Goal: Information Seeking & Learning: Find specific fact

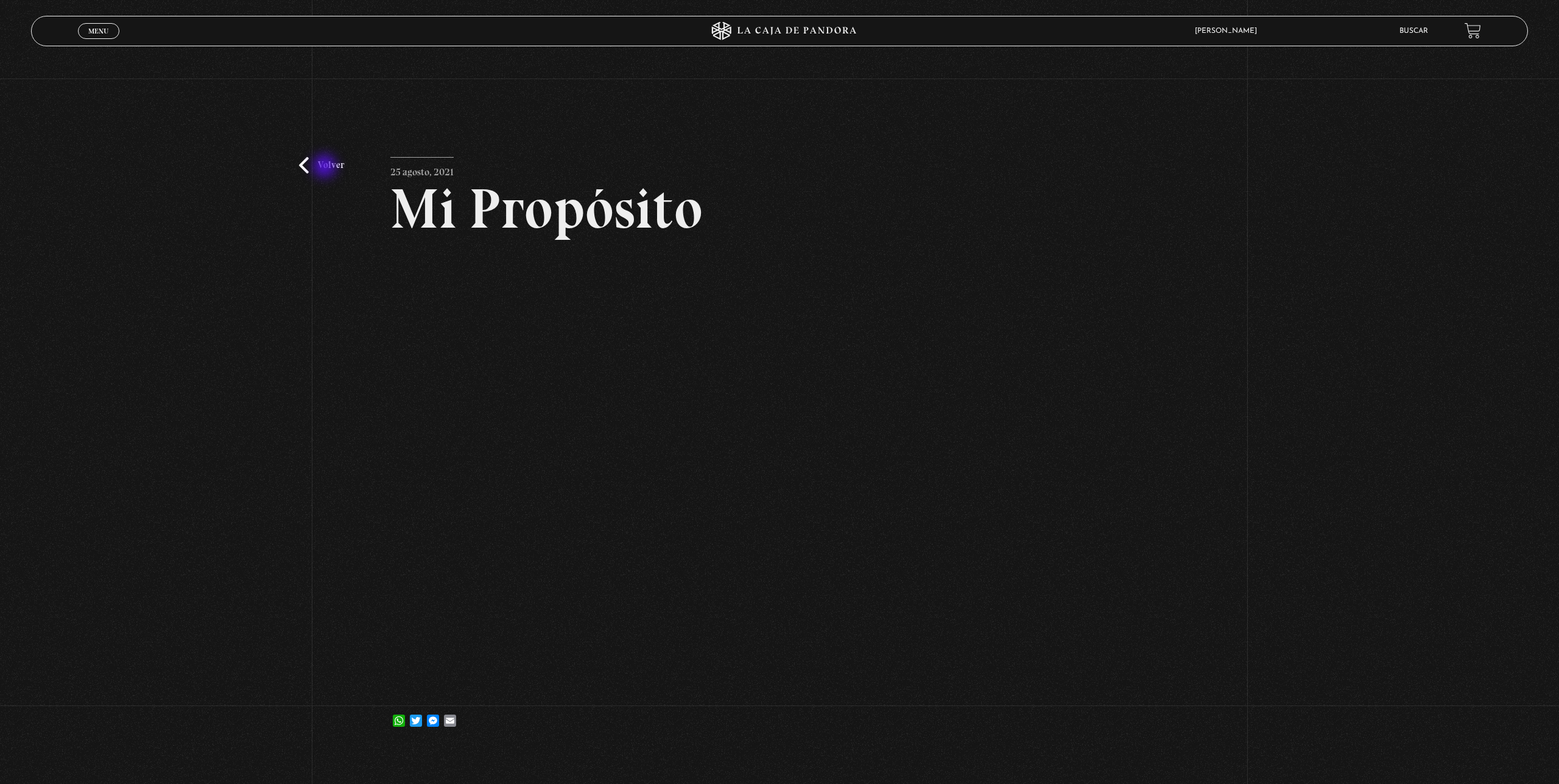
click at [322, 166] on link "Volver" at bounding box center [321, 165] width 45 height 16
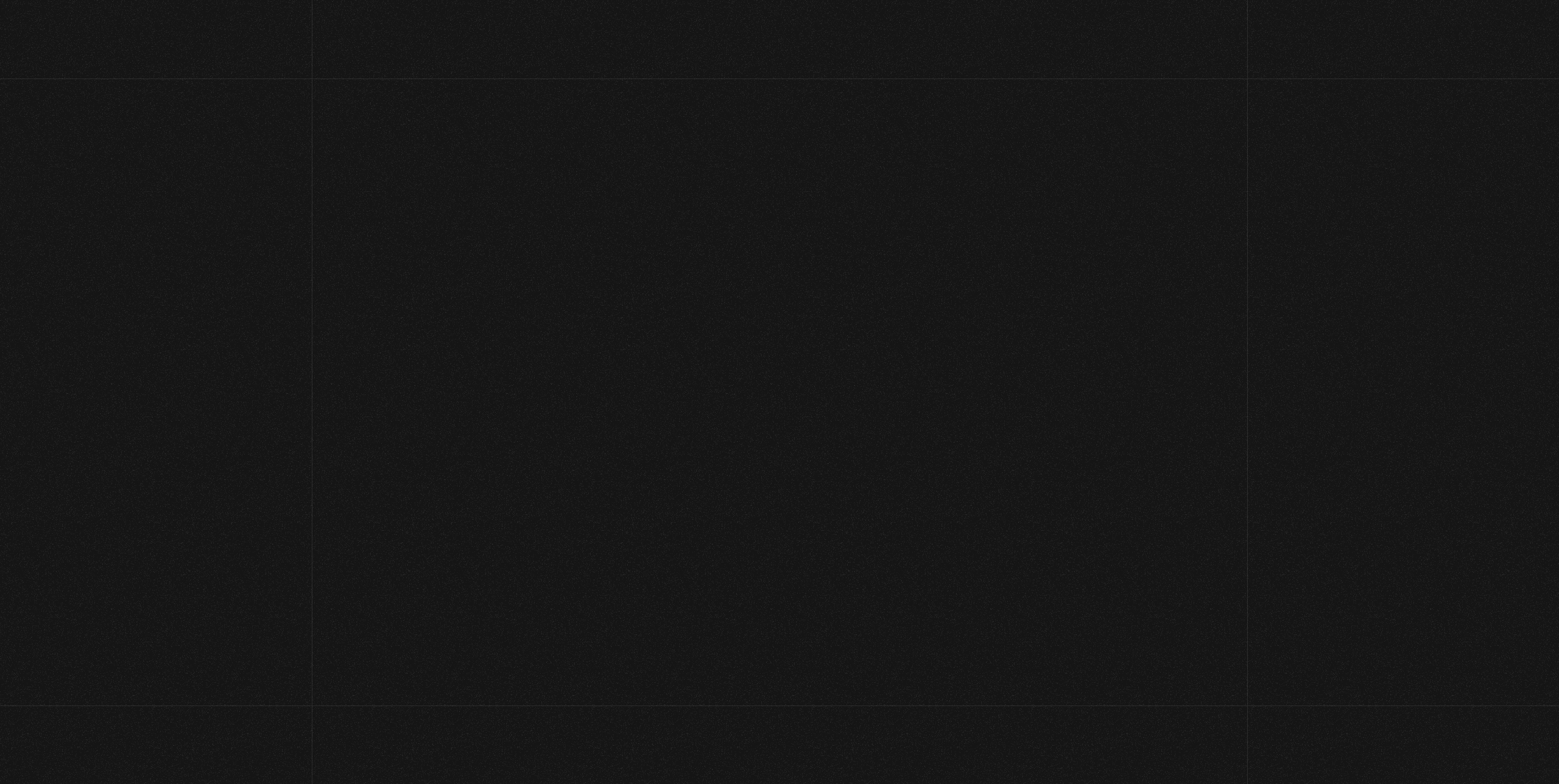
scroll to position [294, 0]
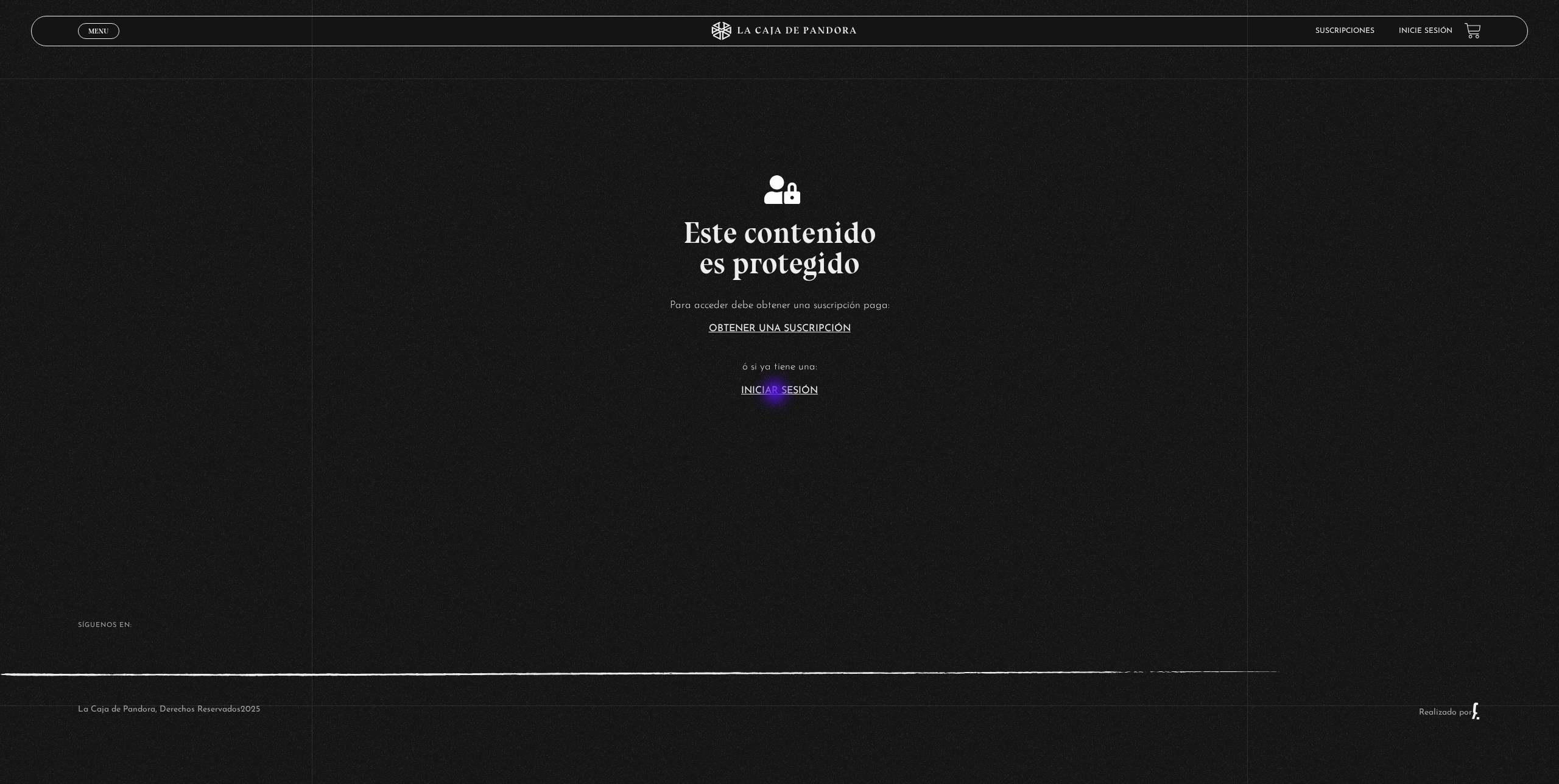
click at [777, 393] on link "Iniciar Sesión" at bounding box center [780, 391] width 77 height 10
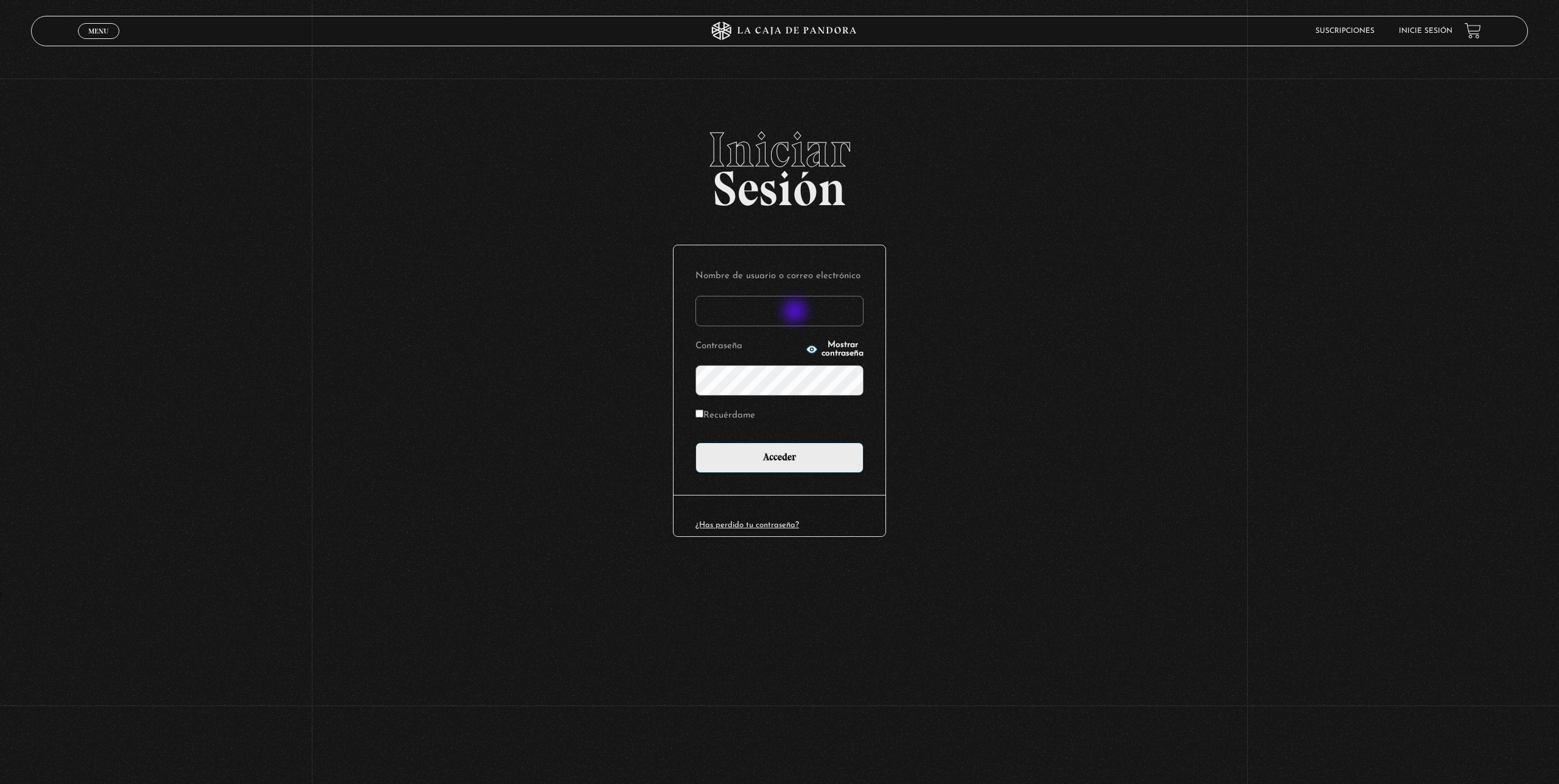
click at [796, 312] on input "Nombre de usuario o correo electrónico" at bounding box center [780, 311] width 168 height 31
type input "vivi08za@hotmail.com"
click at [756, 460] on input "Acceder" at bounding box center [780, 457] width 168 height 31
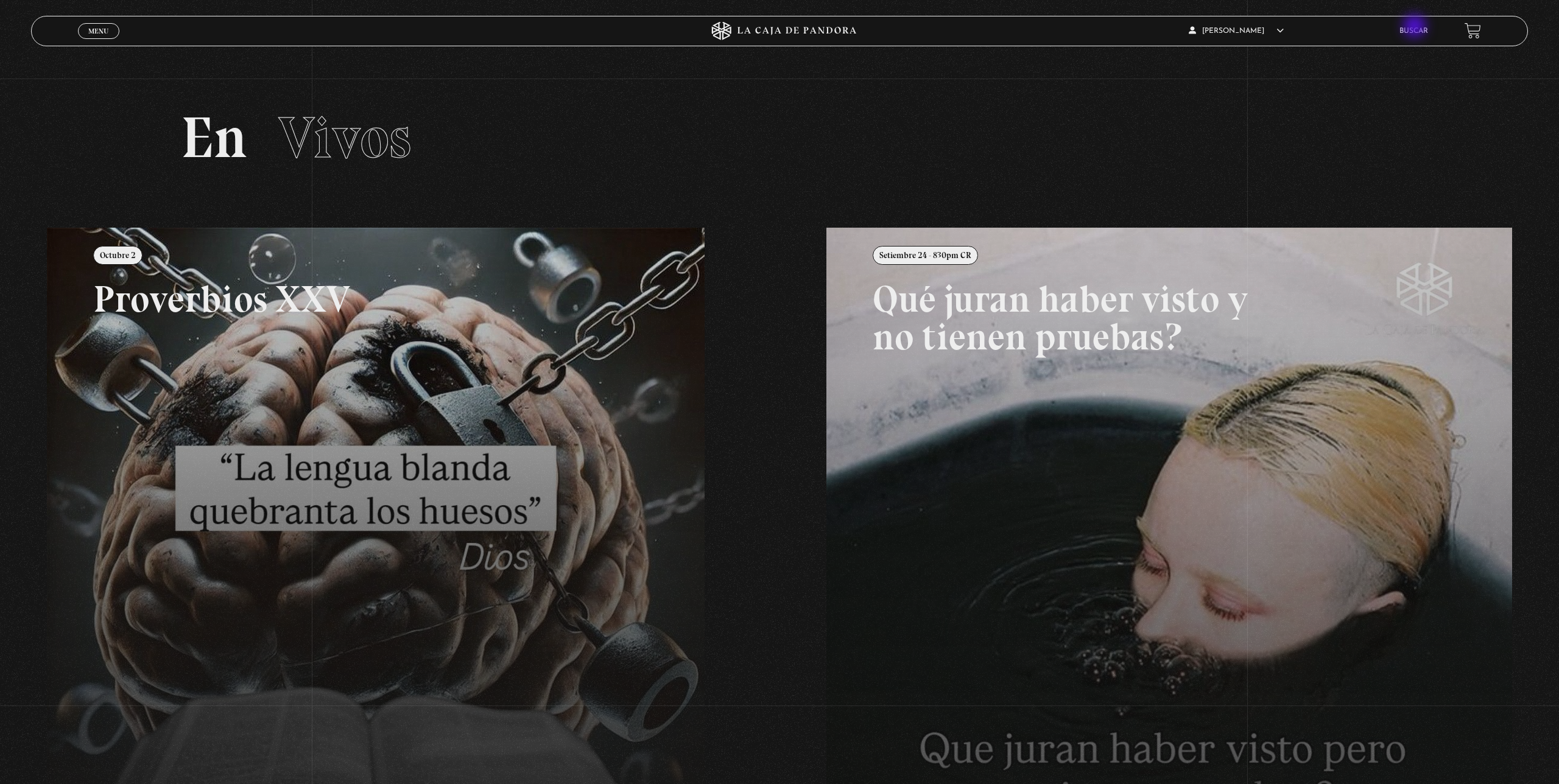
click at [1416, 27] on link "Buscar" at bounding box center [1414, 31] width 29 height 7
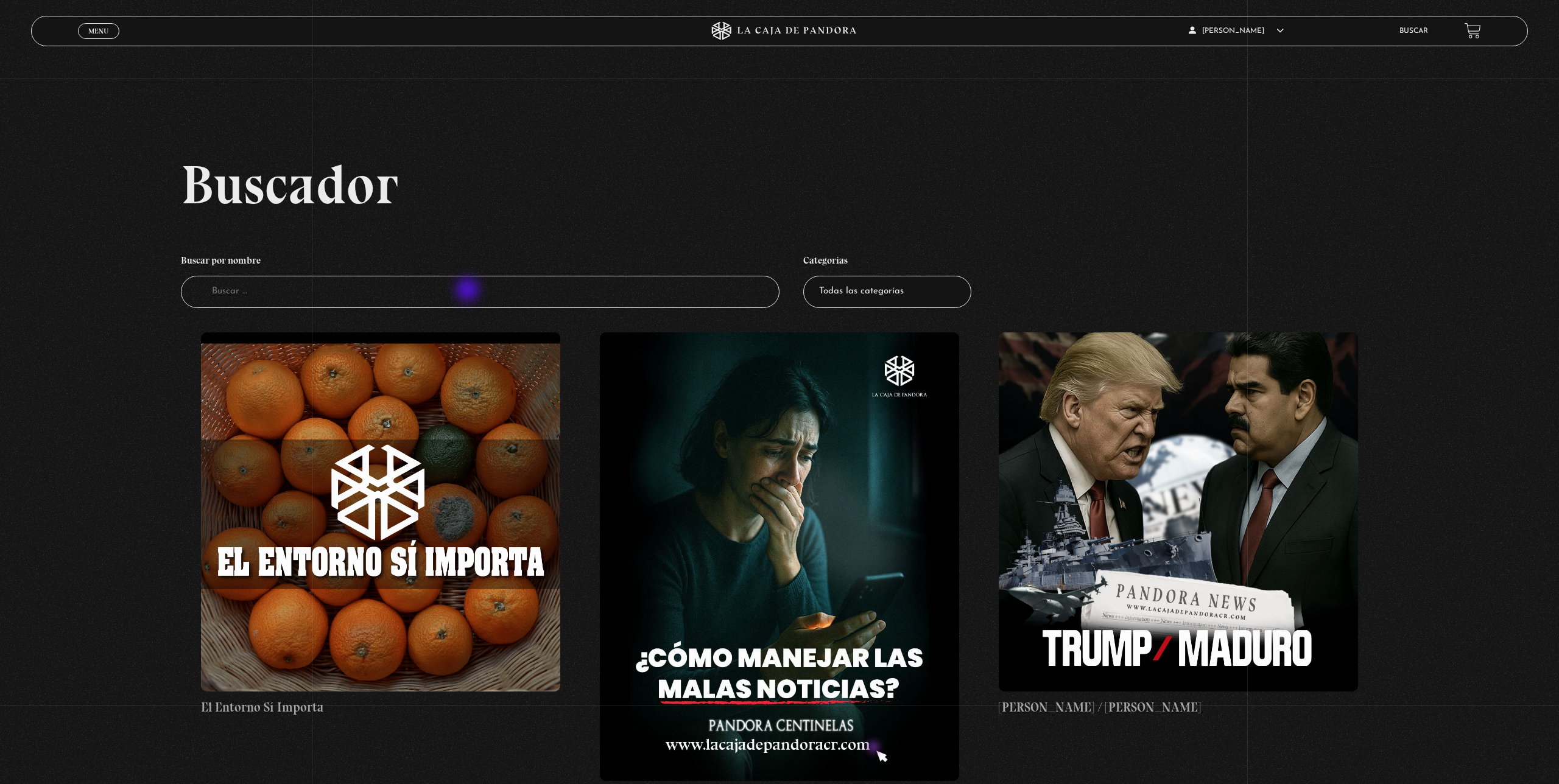
click at [469, 291] on input "Buscador" at bounding box center [480, 292] width 599 height 32
type input "proverbios"
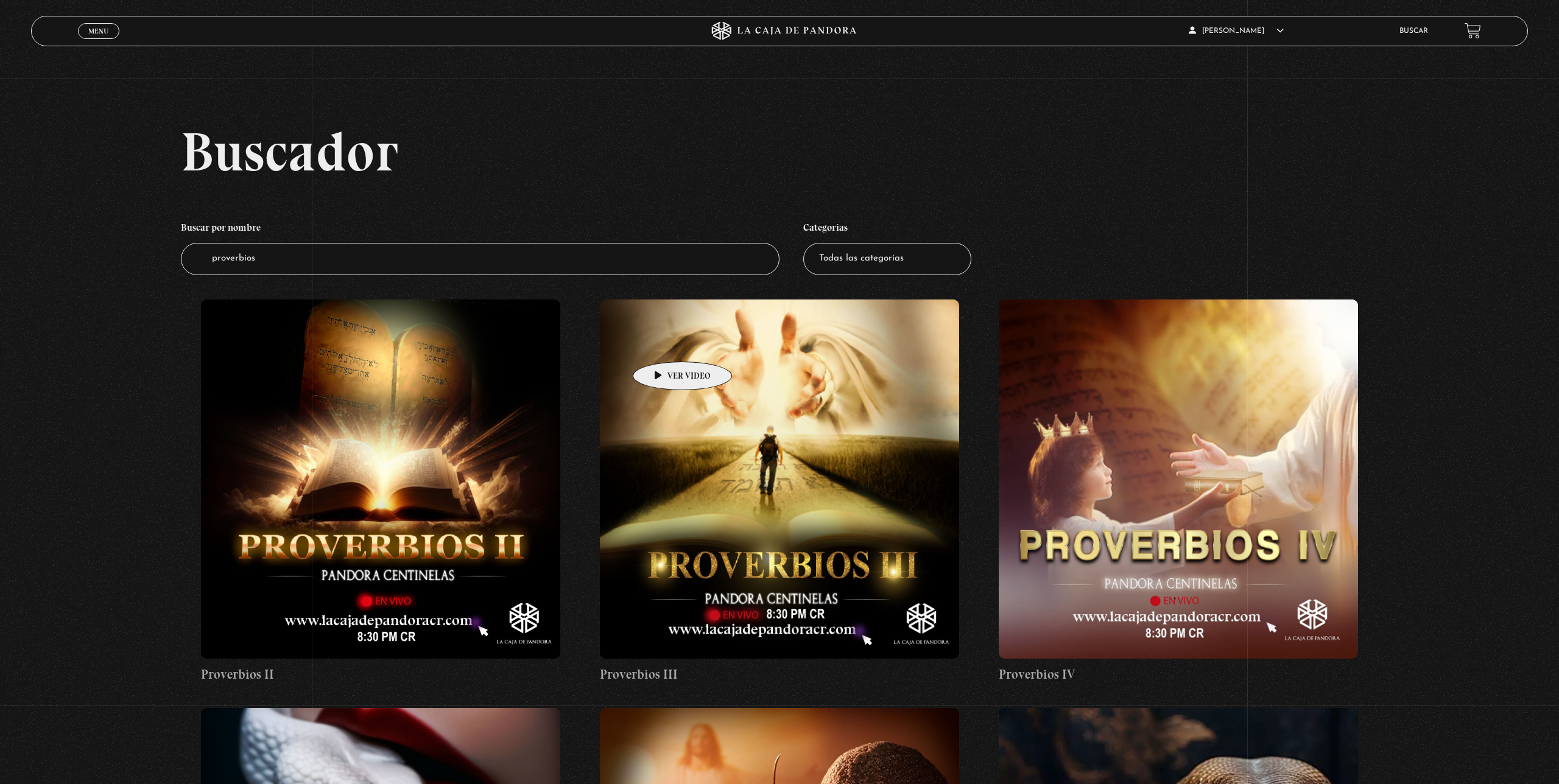
scroll to position [13, 0]
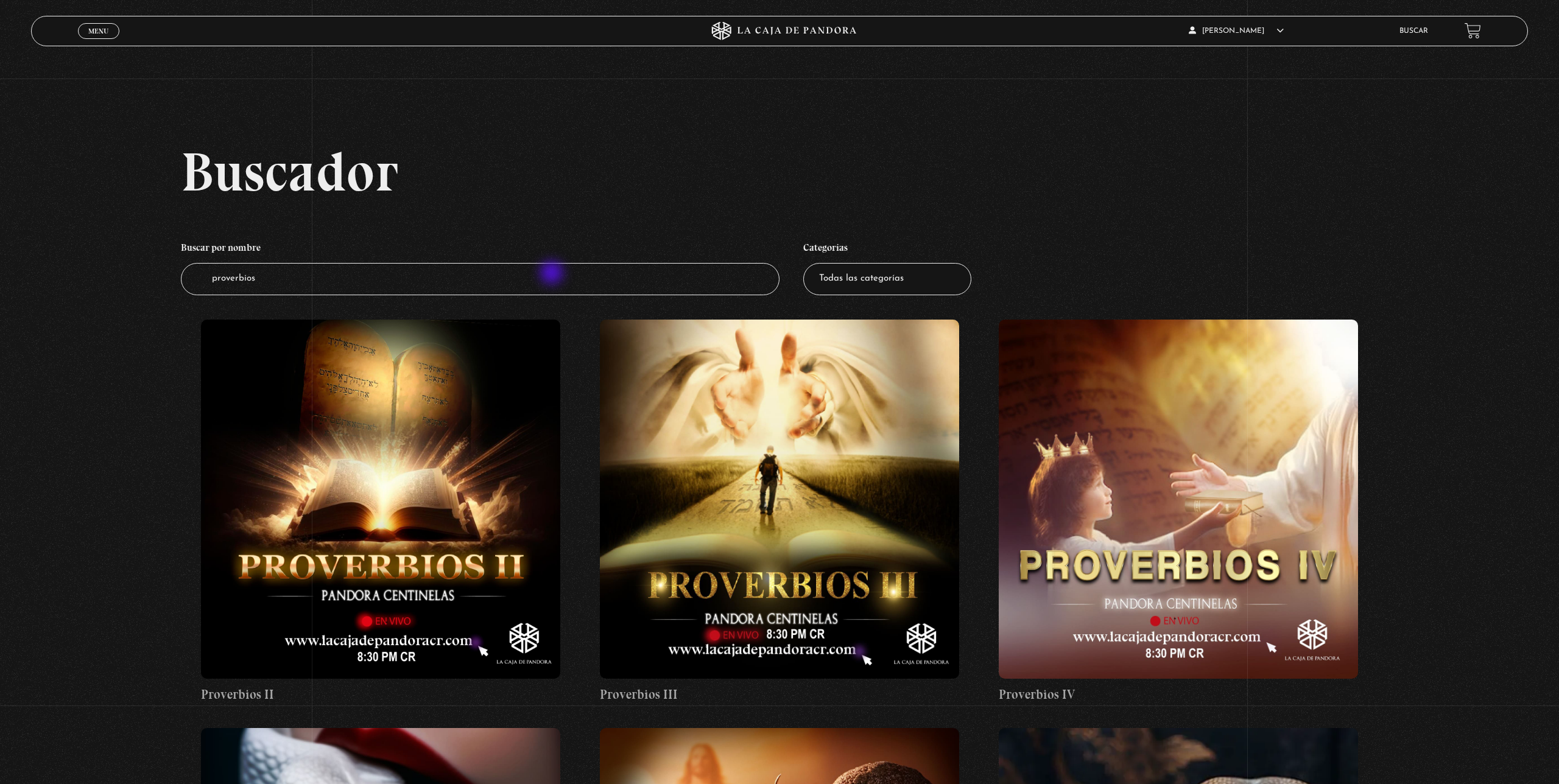
click at [552, 275] on input "proverbios" at bounding box center [480, 279] width 599 height 32
type input "proverbio"
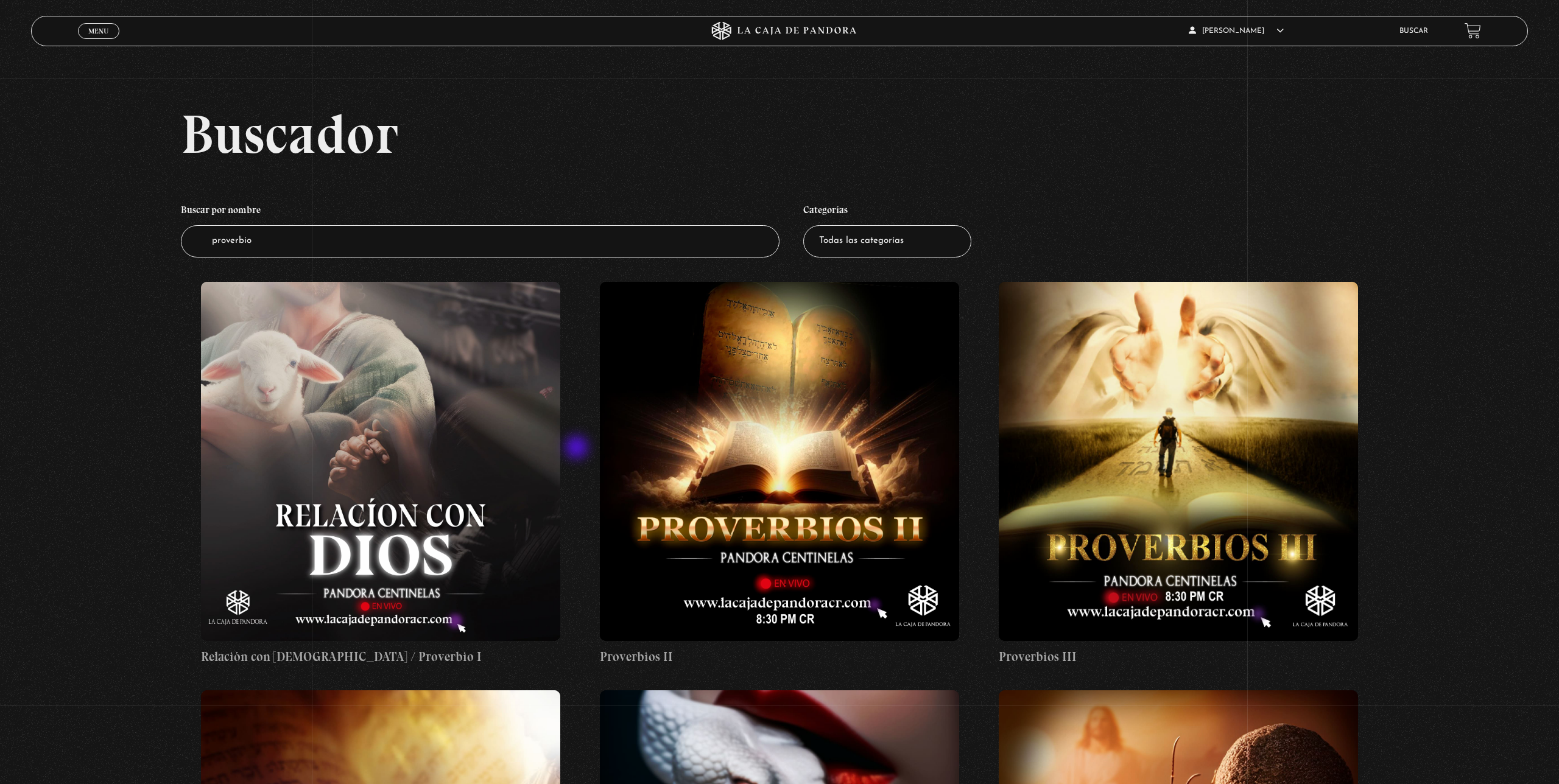
scroll to position [54, 0]
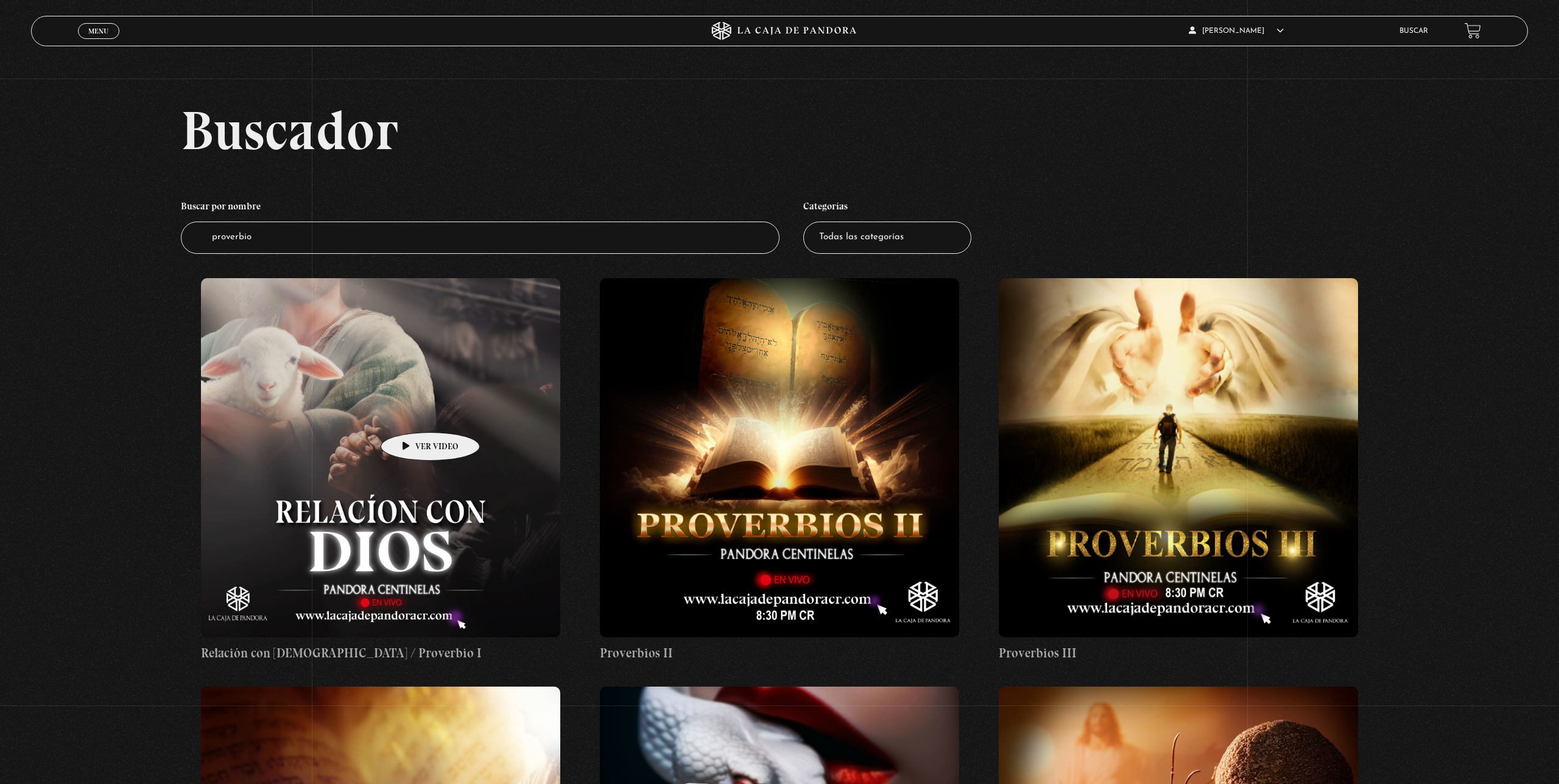
click at [411, 414] on figure at bounding box center [381, 457] width 359 height 359
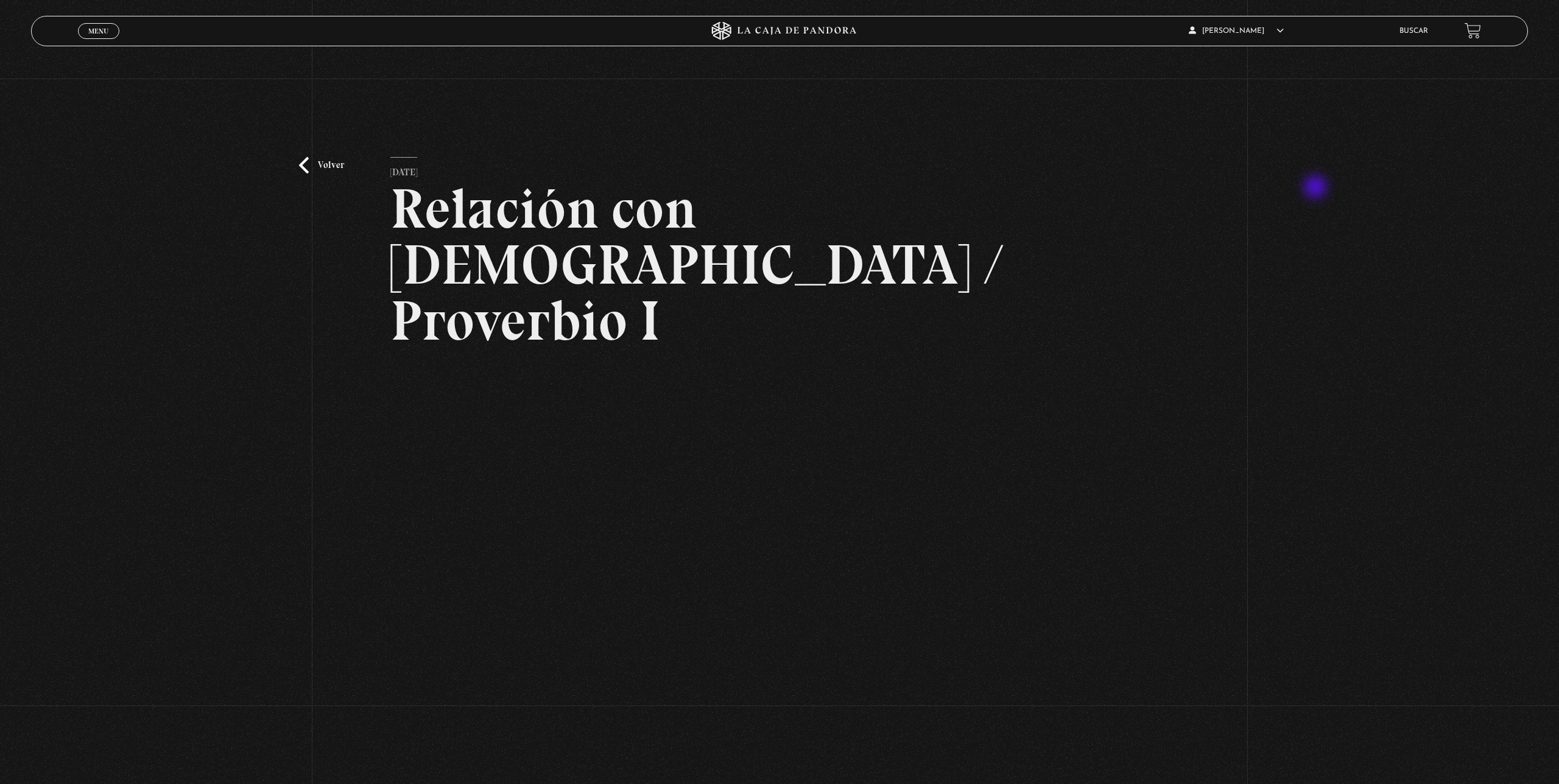
click at [1317, 188] on div "Volver [DATE] Relación con [DEMOGRAPHIC_DATA] / Proverbio I WhatsApp Twitter Me…" at bounding box center [780, 470] width 1559 height 783
